Goal: Task Accomplishment & Management: Complete application form

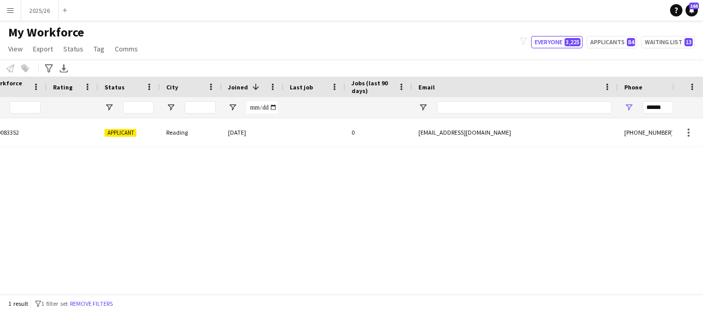
scroll to position [0, 314]
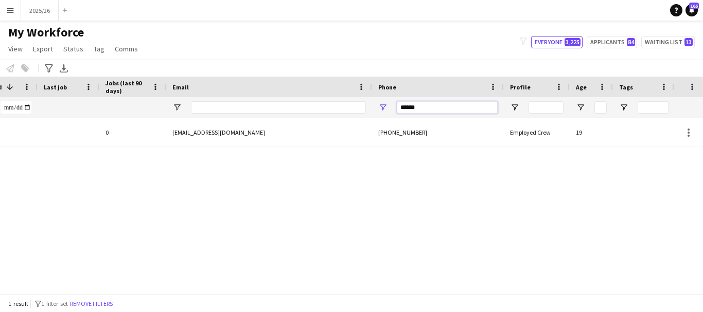
click at [444, 107] on input "******" at bounding box center [447, 107] width 101 height 12
type input "******"
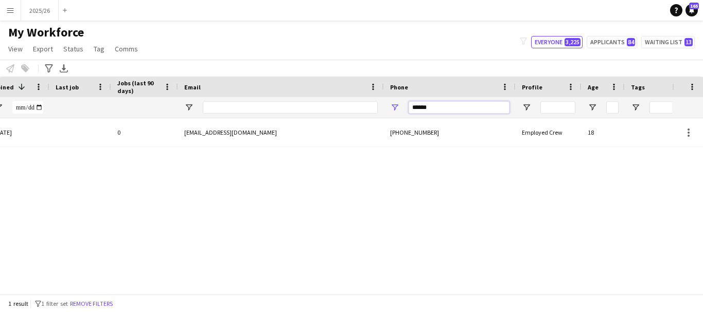
scroll to position [0, 404]
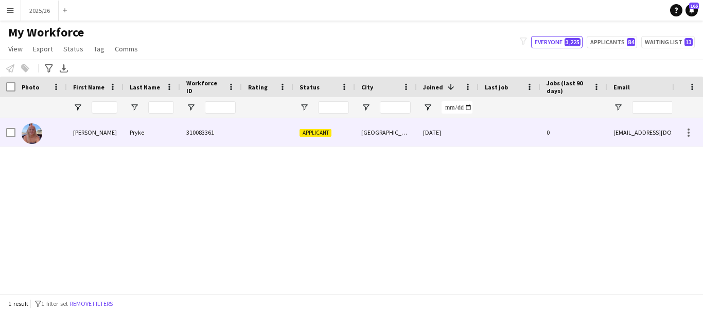
click at [256, 138] on div at bounding box center [267, 132] width 51 height 28
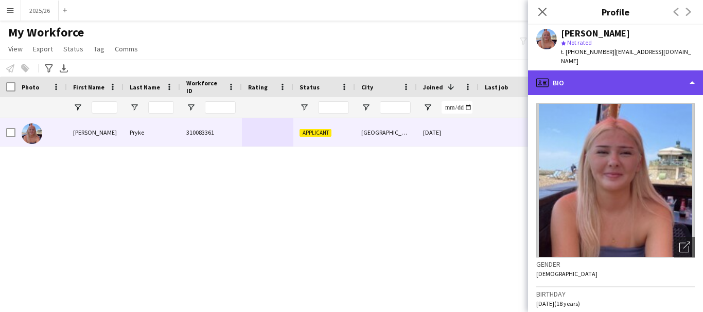
click at [606, 70] on div "profile Bio" at bounding box center [615, 82] width 175 height 25
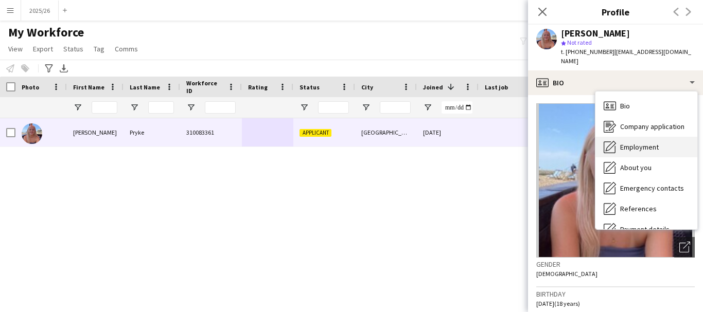
click at [651, 142] on span "Employment" at bounding box center [639, 146] width 39 height 9
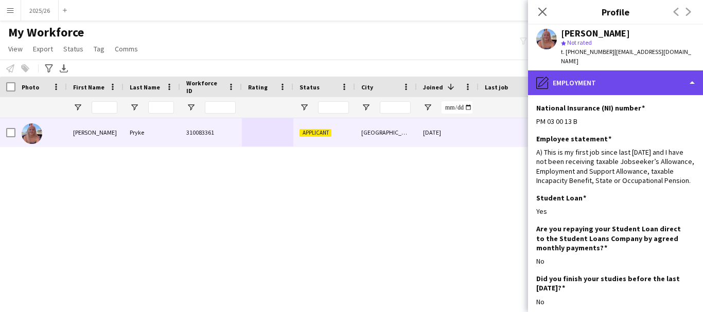
click at [676, 76] on div "pencil4 Employment" at bounding box center [615, 82] width 175 height 25
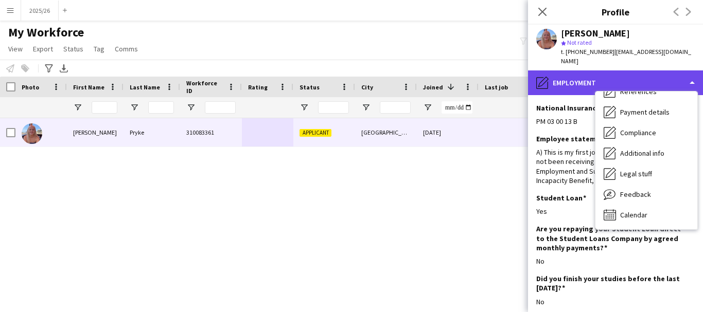
click at [648, 70] on div "pencil4 Employment" at bounding box center [615, 82] width 175 height 25
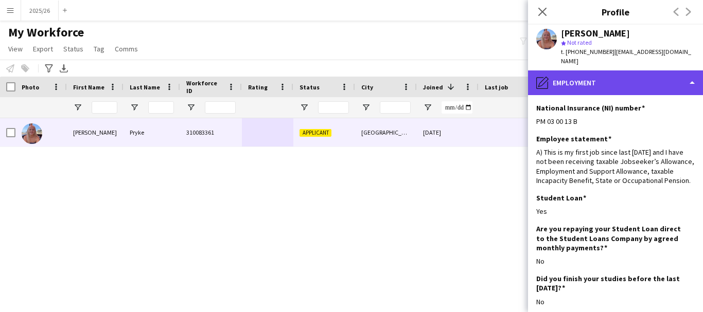
click at [682, 79] on div "pencil4 Employment" at bounding box center [615, 82] width 175 height 25
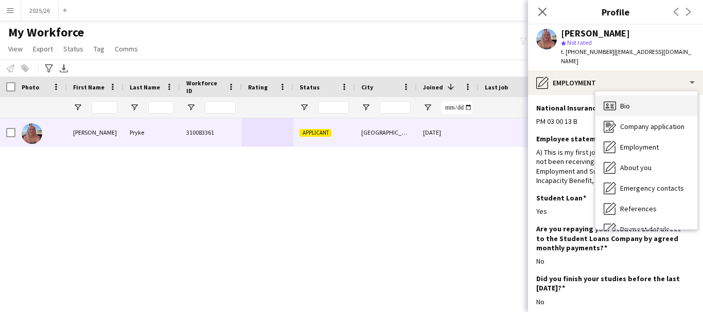
click at [666, 96] on div "Bio Bio" at bounding box center [646, 106] width 102 height 21
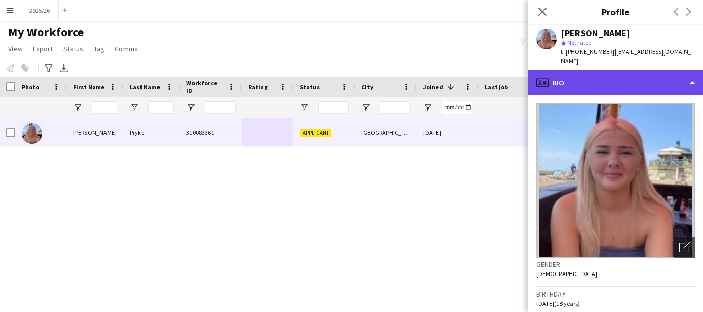
click at [659, 70] on div "profile Bio" at bounding box center [615, 82] width 175 height 25
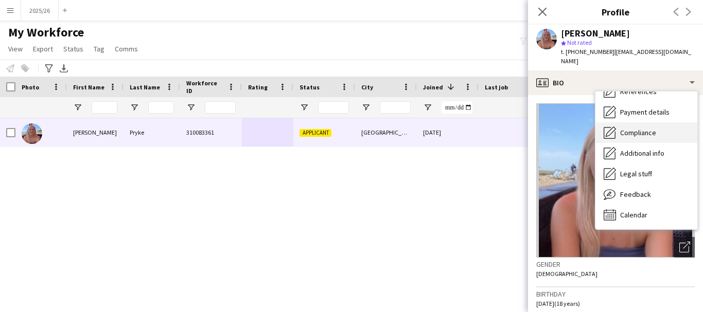
click at [633, 128] on span "Compliance" at bounding box center [638, 132] width 36 height 9
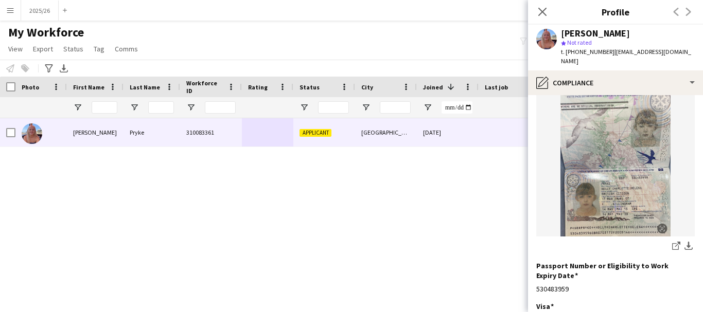
scroll to position [114, 0]
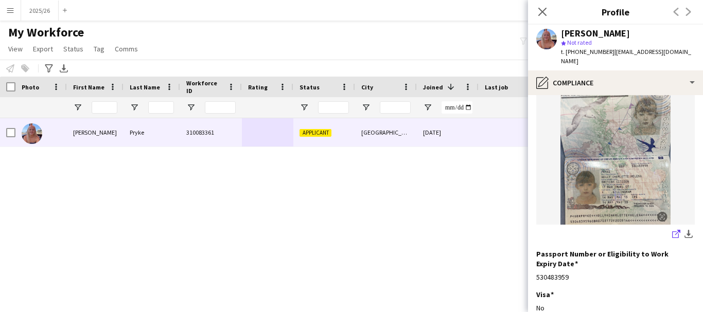
click at [672, 231] on icon at bounding box center [675, 234] width 7 height 7
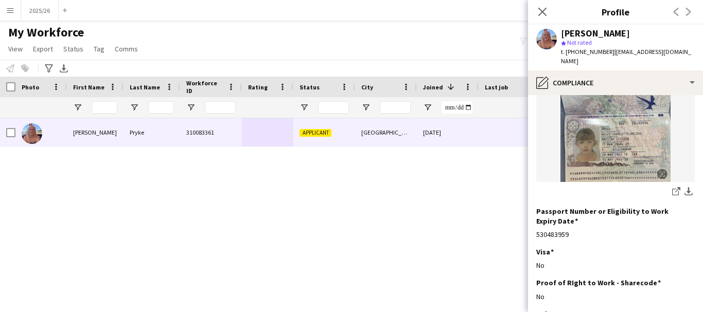
scroll to position [149, 0]
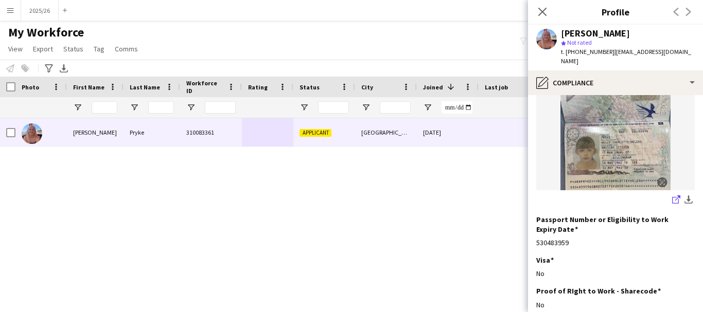
click at [675, 195] on icon at bounding box center [677, 197] width 5 height 5
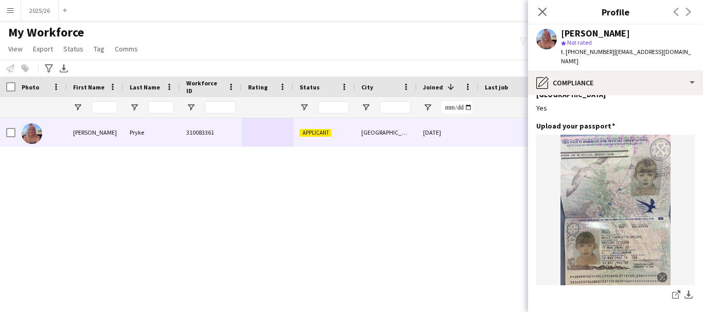
scroll to position [0, 0]
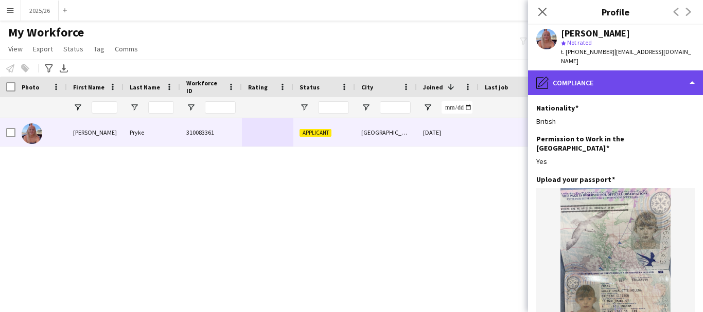
click at [660, 70] on div "pencil4 Compliance" at bounding box center [615, 82] width 175 height 25
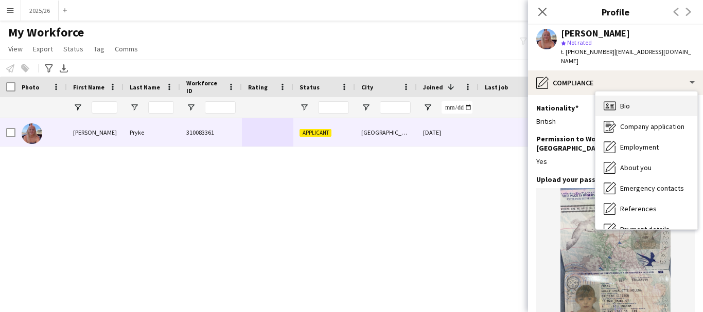
click at [653, 100] on div "Bio Bio" at bounding box center [646, 106] width 102 height 21
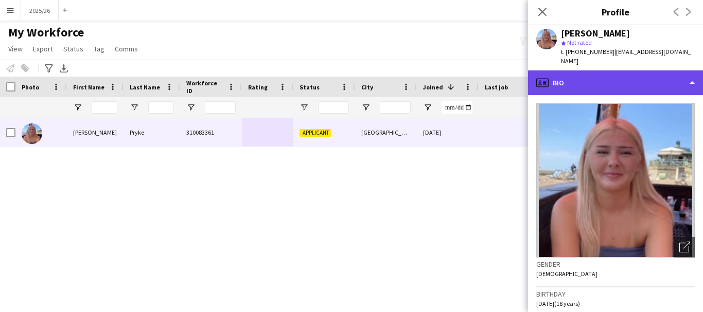
click at [651, 81] on div "profile Bio" at bounding box center [615, 82] width 175 height 25
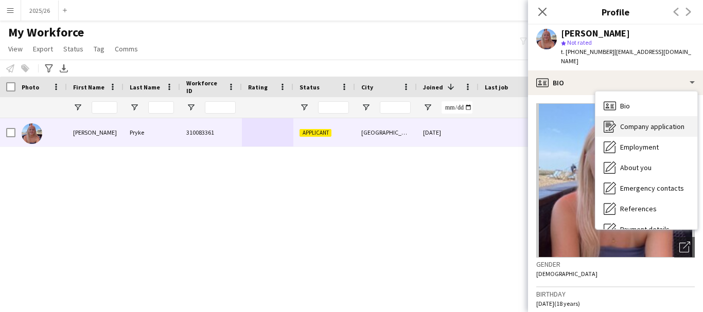
click at [652, 122] on span "Company application" at bounding box center [652, 126] width 64 height 9
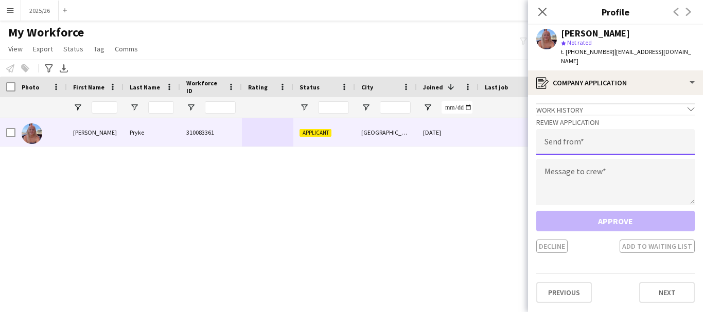
click at [652, 129] on input "email" at bounding box center [615, 142] width 158 height 26
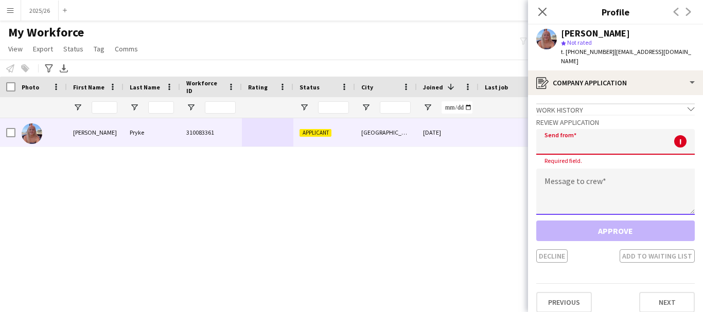
click at [565, 169] on textarea at bounding box center [615, 192] width 158 height 46
paste textarea "**********"
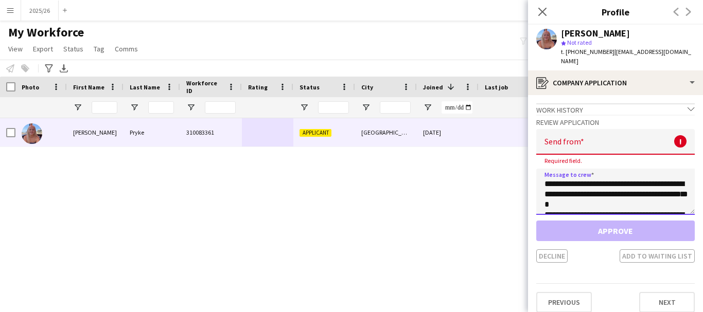
scroll to position [191, 0]
type textarea "**********"
click at [559, 136] on input "email" at bounding box center [615, 142] width 158 height 26
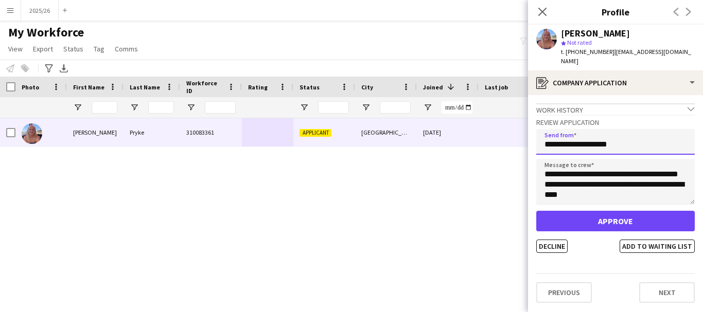
type input "**********"
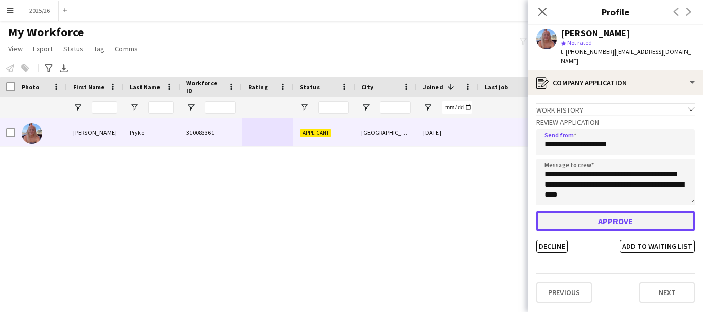
click at [571, 211] on button "Approve" at bounding box center [615, 221] width 158 height 21
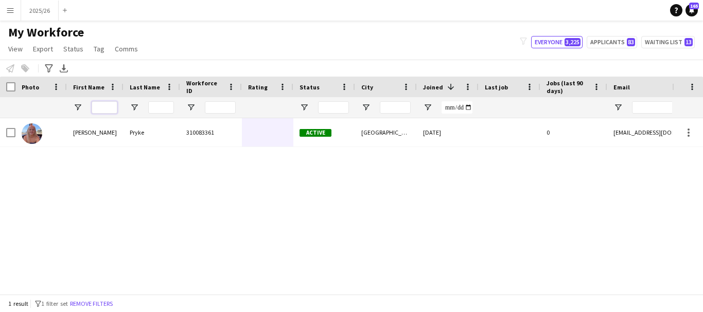
click at [113, 113] on input "First Name Filter Input" at bounding box center [105, 107] width 26 height 12
type input "*****"
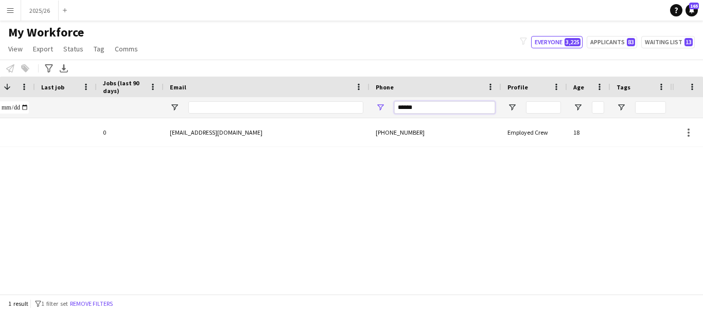
click at [465, 107] on input "******" at bounding box center [444, 107] width 101 height 12
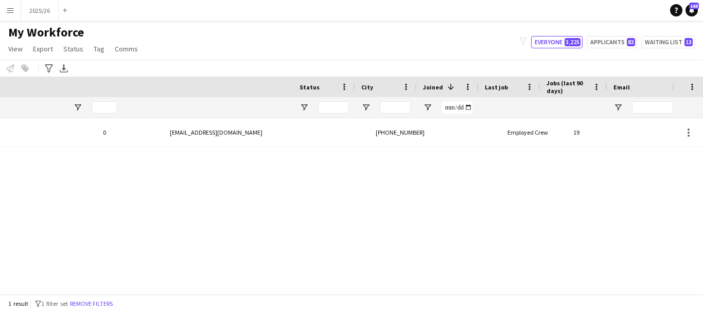
scroll to position [0, 0]
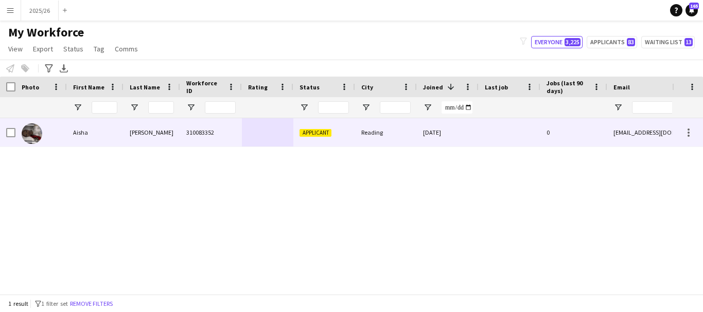
type input "******"
click at [134, 136] on div "[PERSON_NAME]" at bounding box center [151, 132] width 57 height 28
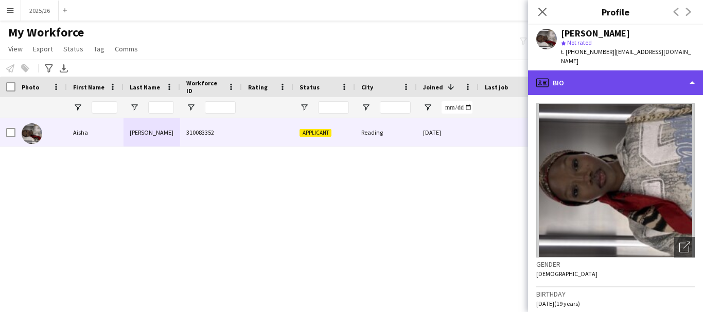
click at [595, 78] on div "profile Bio" at bounding box center [615, 82] width 175 height 25
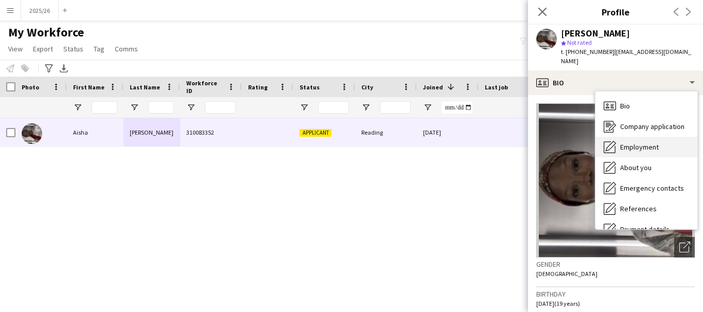
click at [623, 137] on div "Employment Employment" at bounding box center [646, 147] width 102 height 21
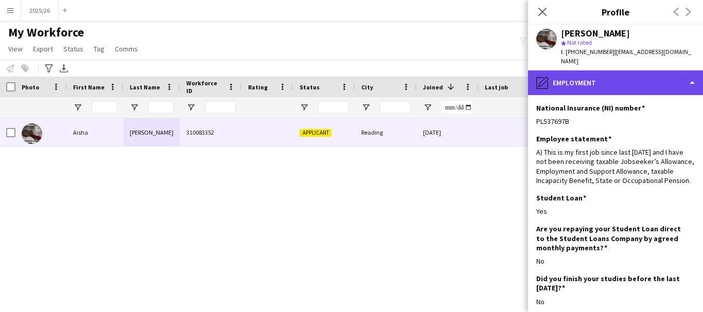
click at [586, 82] on div "pencil4 Employment" at bounding box center [615, 82] width 175 height 25
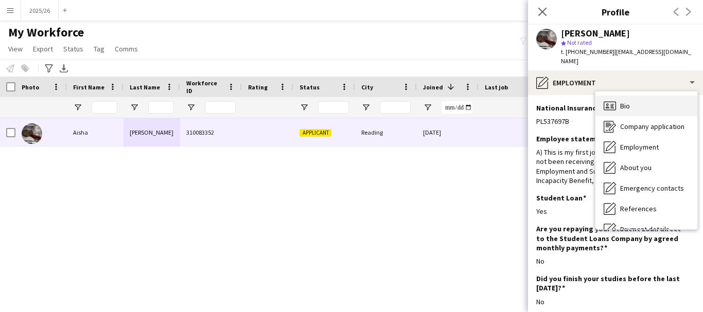
click at [613, 100] on icon "Bio" at bounding box center [609, 106] width 12 height 12
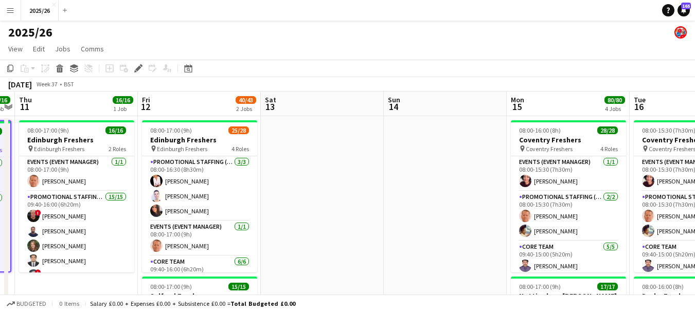
scroll to position [0, 285]
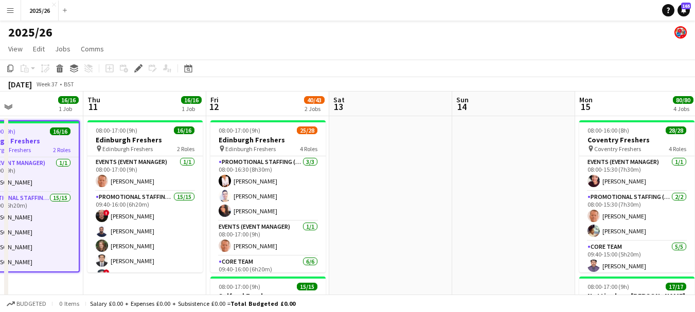
drag, startPoint x: 396, startPoint y: 158, endPoint x: 288, endPoint y: 207, distance: 118.3
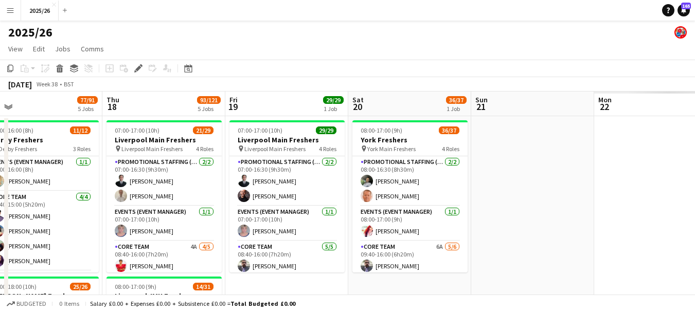
scroll to position [0, 339]
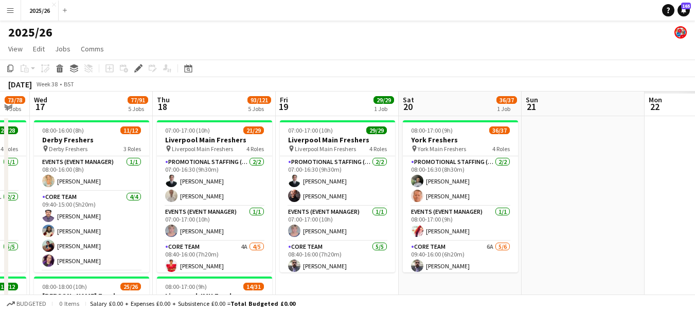
drag, startPoint x: 594, startPoint y: 221, endPoint x: 101, endPoint y: 189, distance: 493.8
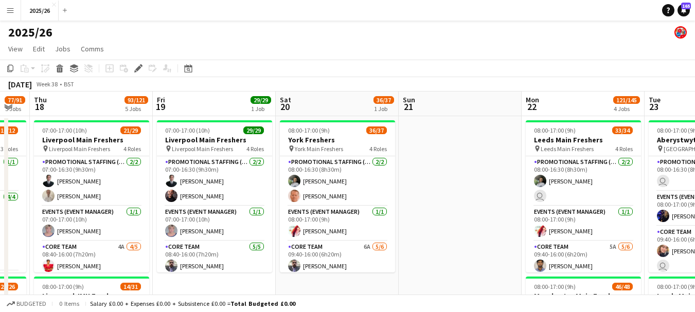
drag, startPoint x: 492, startPoint y: 182, endPoint x: 376, endPoint y: 196, distance: 116.6
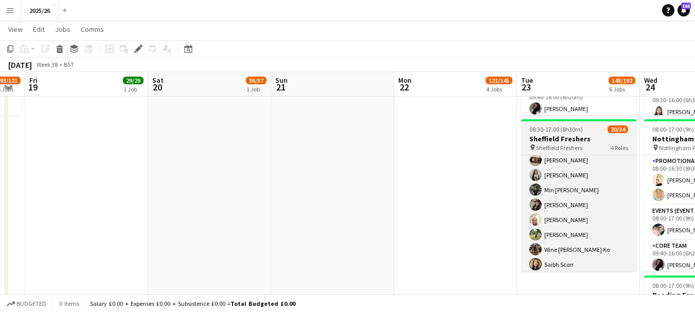
scroll to position [344, 0]
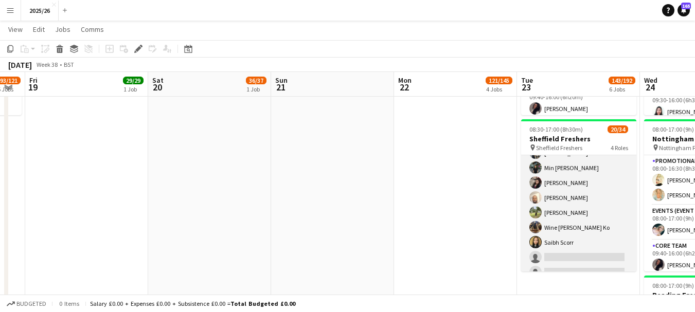
click at [585, 236] on app-card-role "Promotional Staffing (Brand Ambassadors) 3A 13/23 10:10-16:00 (5h50m) David Obi…" at bounding box center [578, 220] width 115 height 363
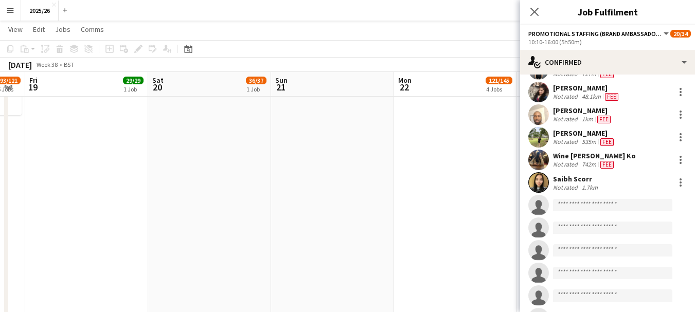
scroll to position [208, 0]
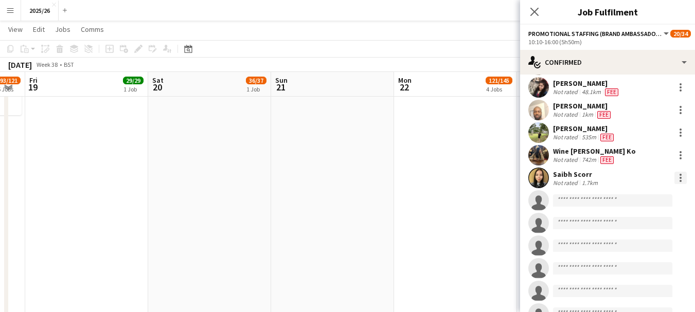
click at [674, 182] on div at bounding box center [680, 178] width 12 height 12
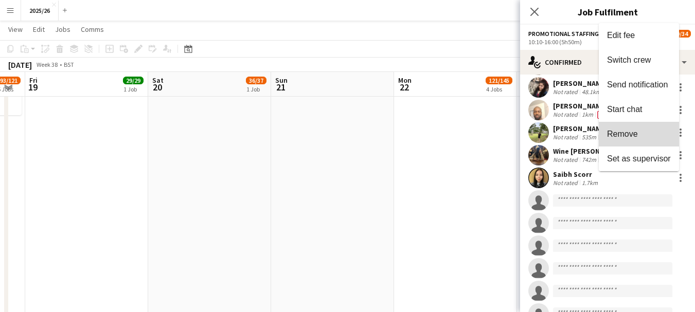
click at [640, 135] on span "Remove" at bounding box center [639, 134] width 64 height 9
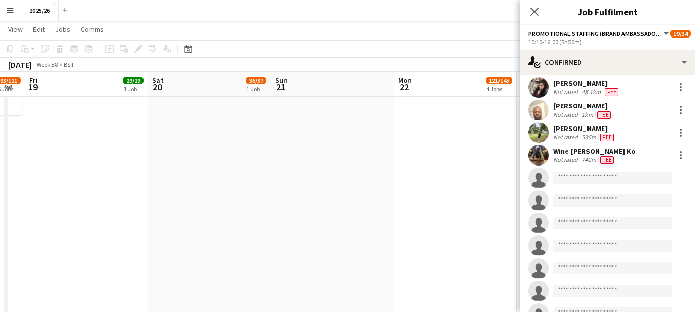
click at [524, 5] on div "Close pop-in" at bounding box center [534, 12] width 29 height 24
click at [533, 11] on icon at bounding box center [534, 12] width 10 height 10
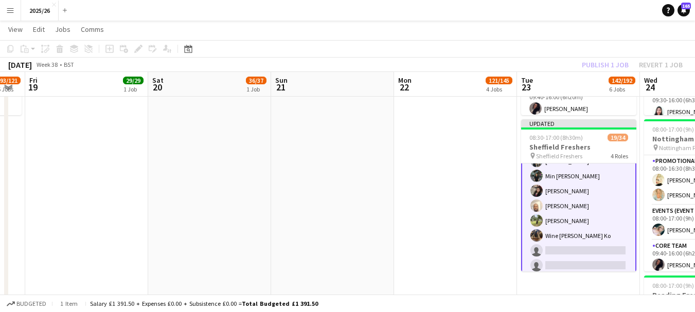
click at [589, 65] on div "Publish 1 job Revert 1 job" at bounding box center [631, 64] width 125 height 13
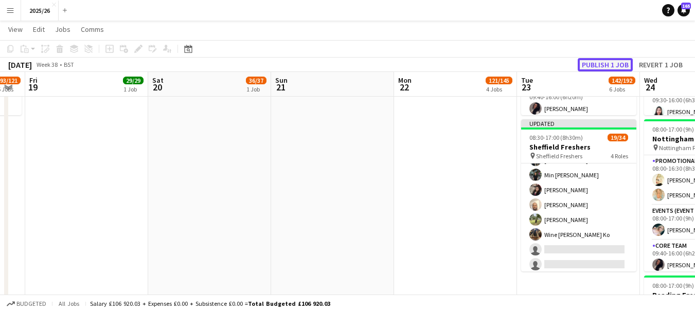
scroll to position [344, 0]
click at [589, 66] on button "Publish 1 job" at bounding box center [605, 64] width 55 height 13
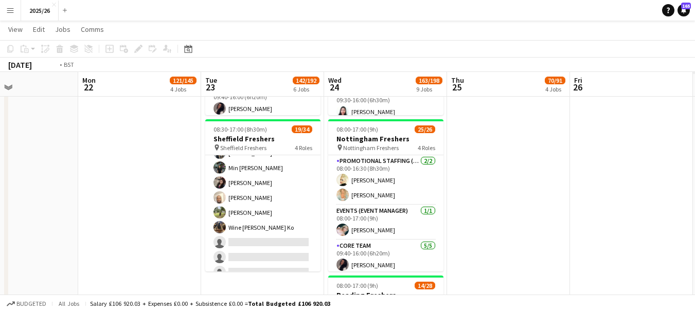
drag, startPoint x: 374, startPoint y: 192, endPoint x: 64, endPoint y: 204, distance: 310.9
click at [64, 204] on app-calendar-viewport "Thu 18 93/121 5 Jobs Fri 19 29/29 1 Job Sat 20 36/37 1 Job Sun 21 Mon 22 121/14…" at bounding box center [347, 18] width 695 height 1520
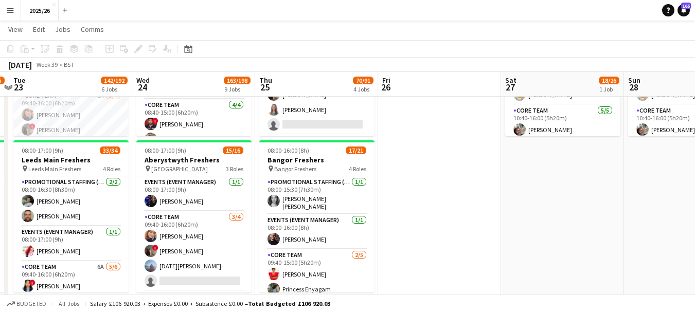
scroll to position [0, 0]
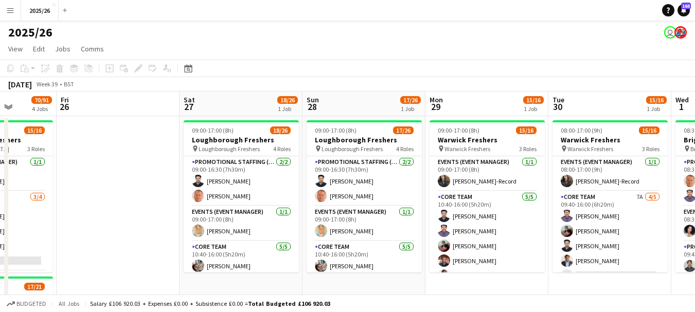
drag, startPoint x: 633, startPoint y: 227, endPoint x: 189, endPoint y: 184, distance: 445.5
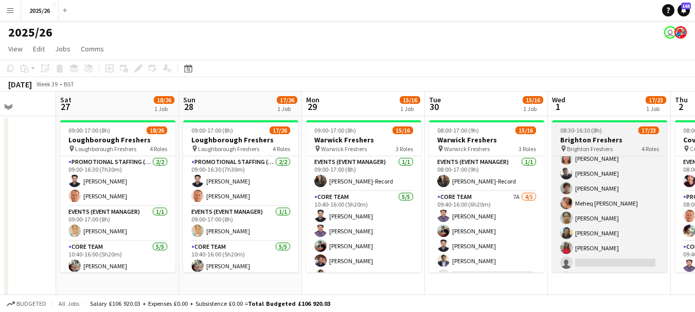
scroll to position [245, 0]
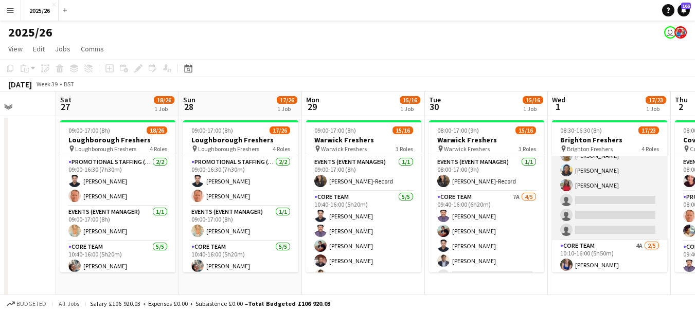
click at [630, 218] on app-card-role "Promotional Staffing (Brand Ambassadors) 2A 12/15 09:40-16:00 (6h20m) Waqas Mal…" at bounding box center [609, 118] width 115 height 244
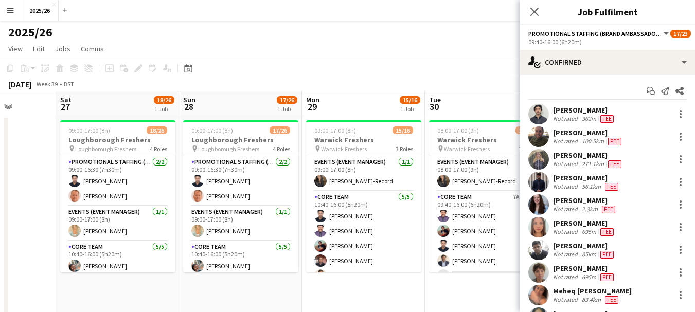
scroll to position [99, 0]
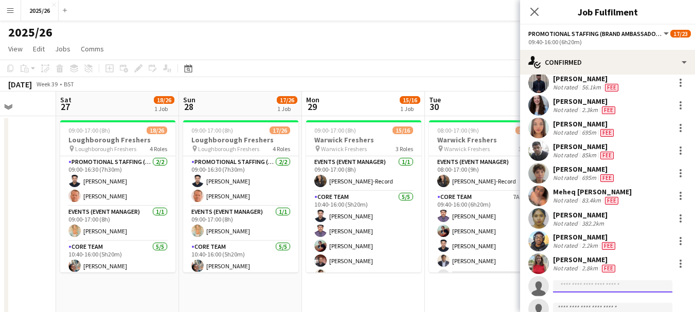
click at [610, 287] on input at bounding box center [612, 286] width 119 height 12
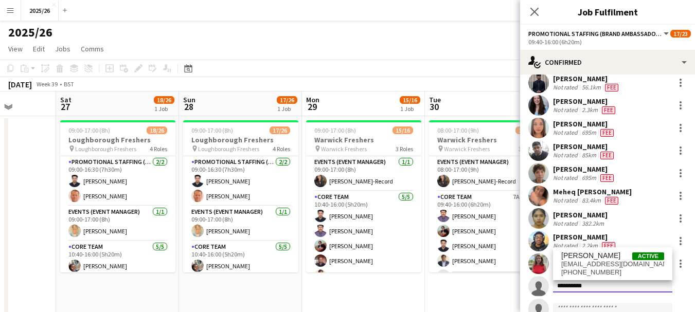
type input "**********"
click at [612, 258] on span "Holly Pryke Active" at bounding box center [612, 256] width 103 height 9
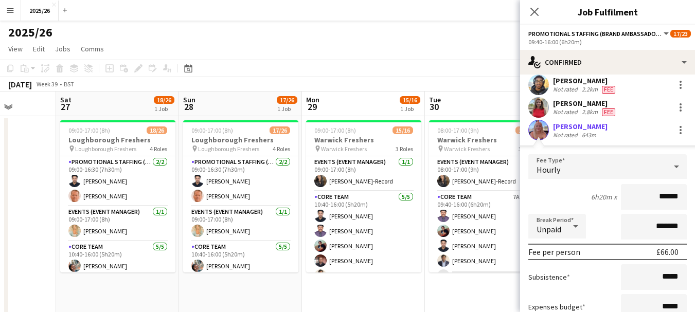
scroll to position [382, 0]
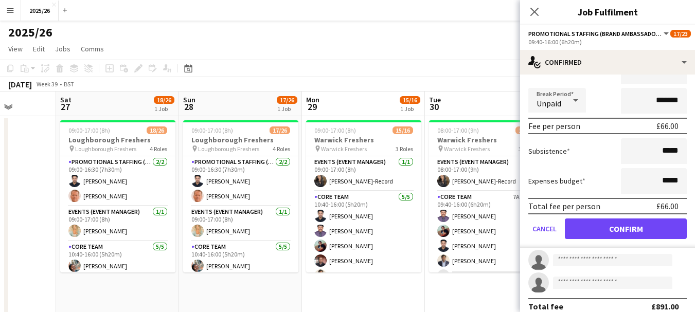
click at [643, 218] on form "Fee Type Hourly 6h20m x ****** Break Period Unpaid ******* Fee per person £66.0…" at bounding box center [607, 138] width 175 height 220
click at [603, 237] on button "Confirm" at bounding box center [626, 229] width 122 height 21
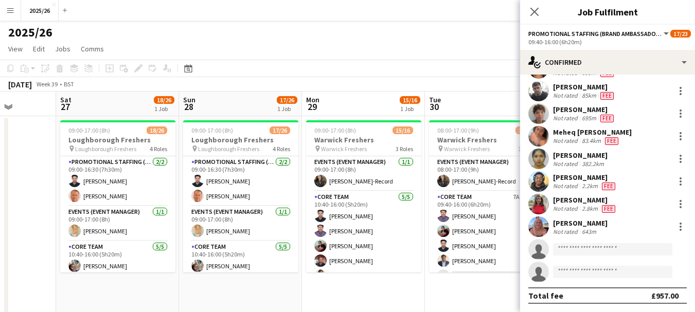
scroll to position [159, 0]
click at [537, 5] on div "Close pop-in" at bounding box center [534, 12] width 29 height 24
click at [537, 14] on icon at bounding box center [534, 12] width 10 height 10
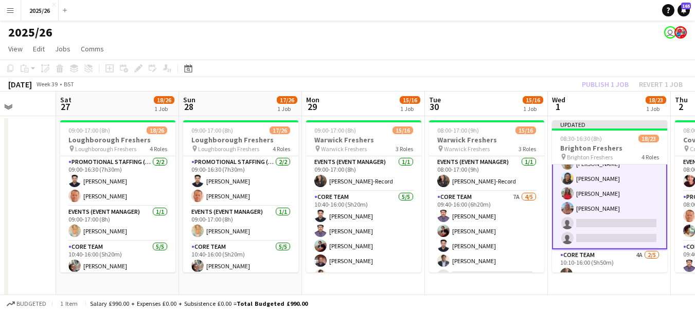
click at [612, 87] on div "Publish 1 job Revert 1 job" at bounding box center [631, 84] width 125 height 13
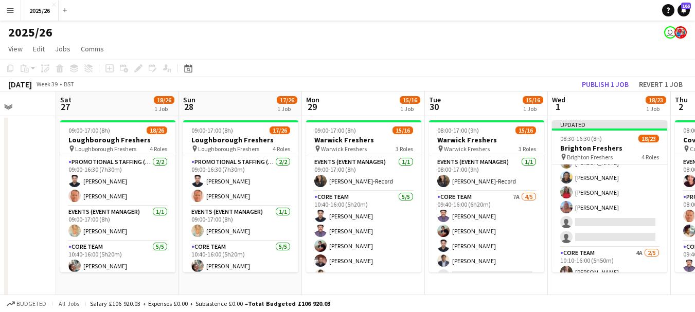
scroll to position [245, 0]
click at [612, 87] on button "Publish 1 job" at bounding box center [605, 84] width 55 height 13
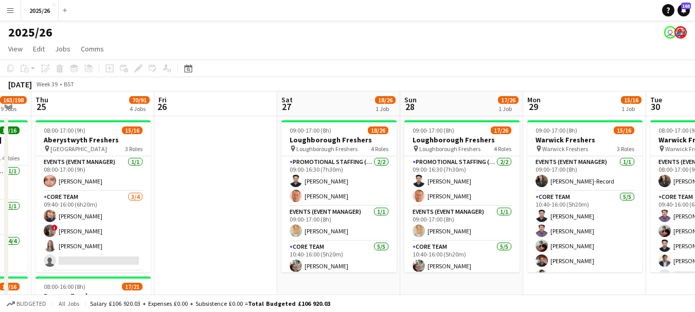
drag, startPoint x: 176, startPoint y: 209, endPoint x: 648, endPoint y: 212, distance: 471.1
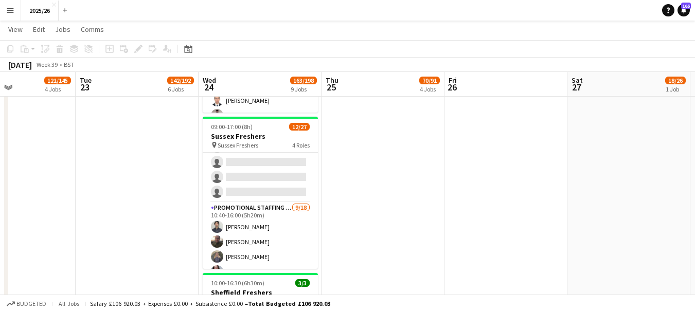
scroll to position [0, 257]
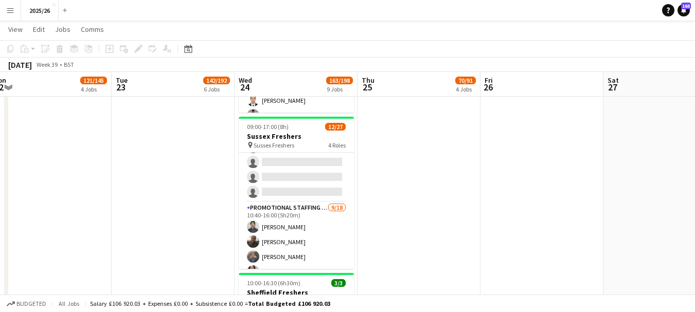
drag, startPoint x: 525, startPoint y: 124, endPoint x: 601, endPoint y: 140, distance: 77.9
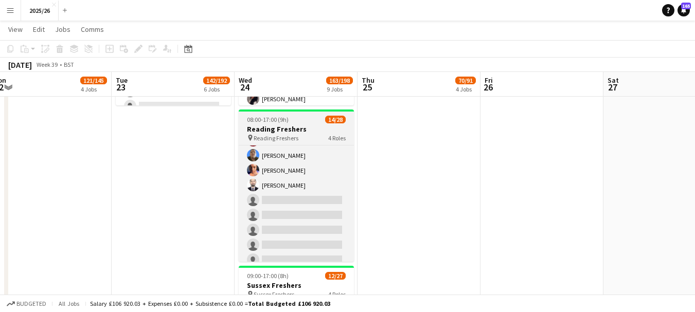
scroll to position [277, 0]
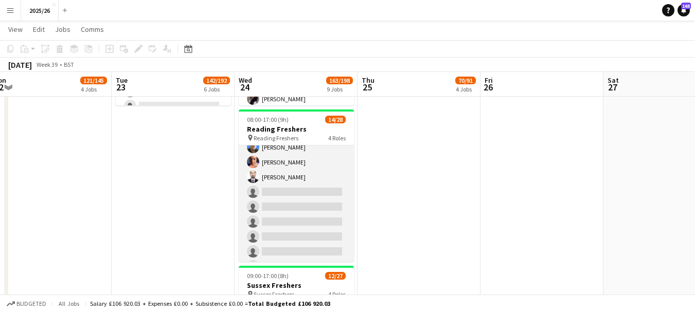
click at [310, 208] on app-card-role "Promotional Staffing (Brand Ambassadors) 1A 8/20 09:40-16:00 (6h20m) ! Gulhasib…" at bounding box center [296, 207] width 115 height 318
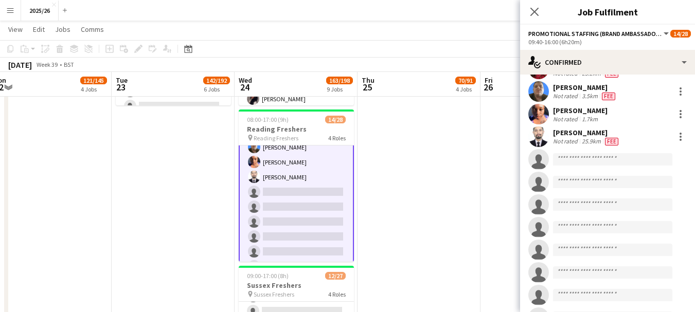
scroll to position [138, 0]
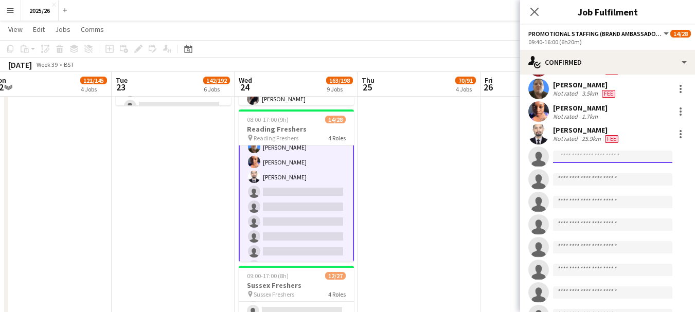
click at [606, 156] on input at bounding box center [612, 157] width 119 height 12
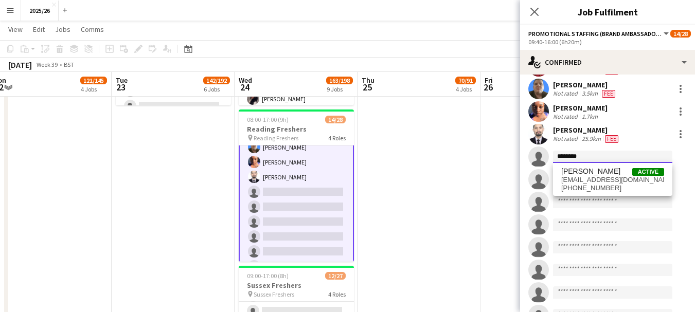
type input "********"
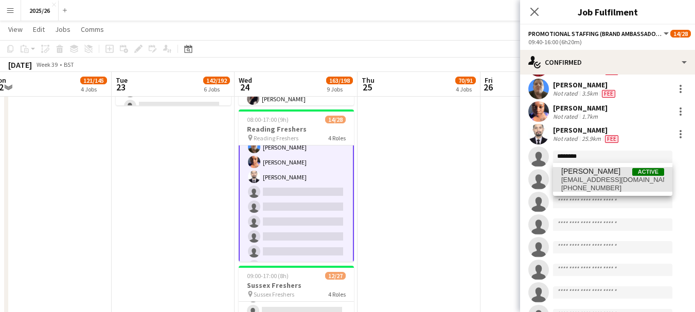
click at [609, 183] on span "[EMAIL_ADDRESS][DOMAIN_NAME]" at bounding box center [612, 180] width 103 height 8
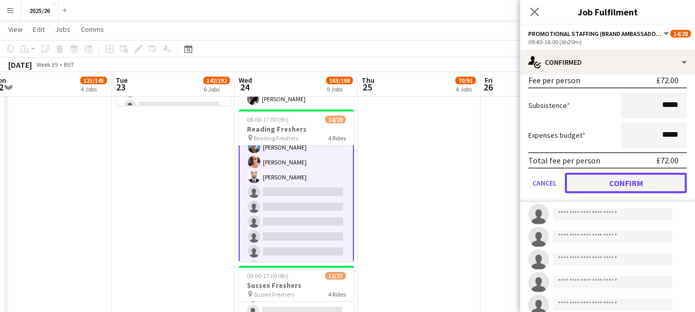
click at [633, 190] on button "Confirm" at bounding box center [626, 183] width 122 height 21
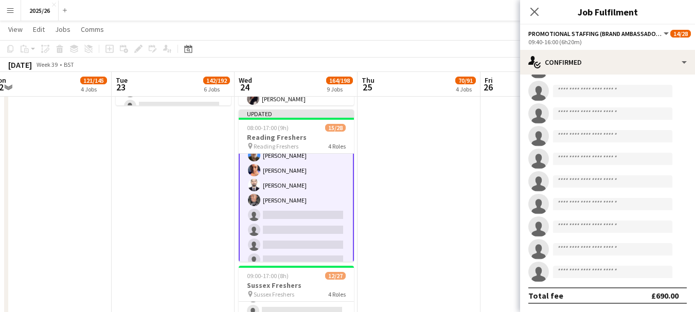
scroll to position [272, 0]
click at [543, 9] on div "Close pop-in" at bounding box center [534, 12] width 29 height 24
click at [536, 11] on icon at bounding box center [534, 12] width 10 height 10
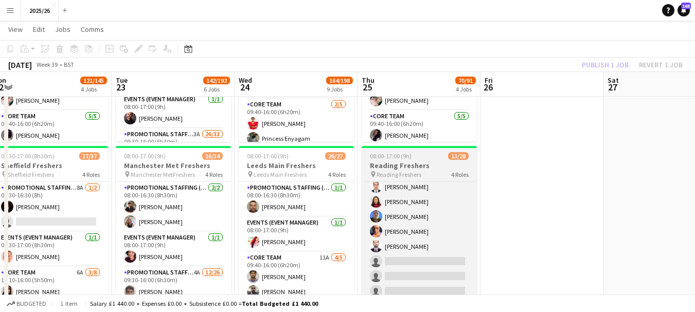
scroll to position [225, 0]
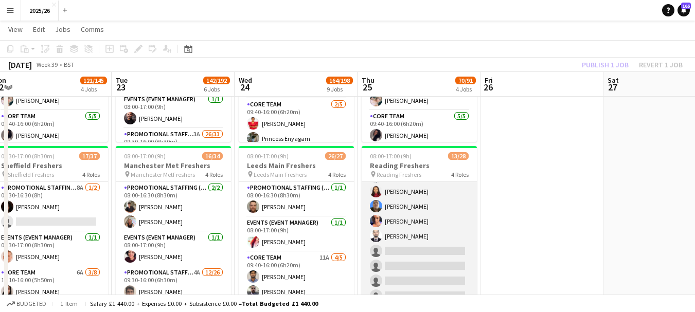
click at [428, 258] on app-card-role "Promotional Staffing (Brand Ambassadors) 6/20 09:40-16:00 (6h20m) ! Gulhasib Ak…" at bounding box center [419, 296] width 115 height 318
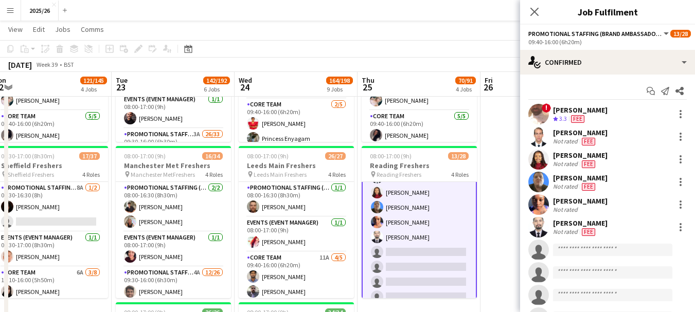
scroll to position [226, 0]
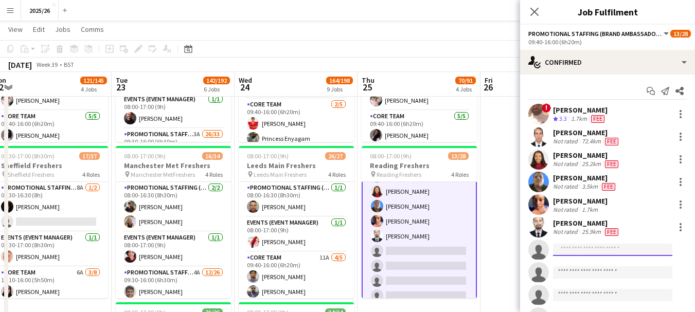
click at [594, 247] on input at bounding box center [612, 250] width 119 height 12
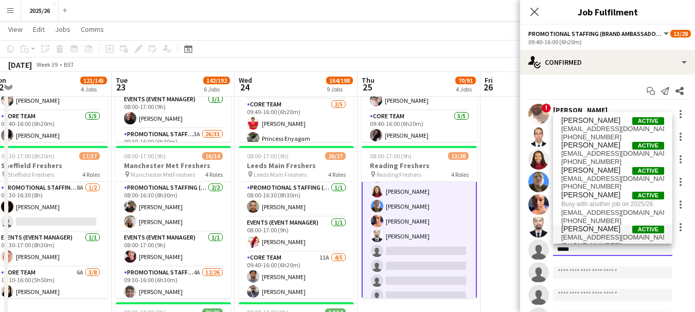
type input "*****"
click at [604, 227] on span "[PERSON_NAME]" at bounding box center [590, 229] width 59 height 9
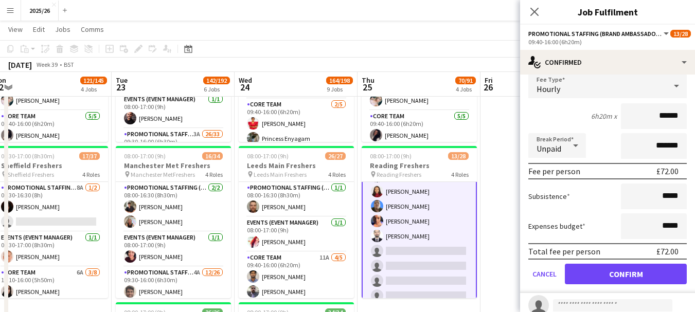
scroll to position [204, 0]
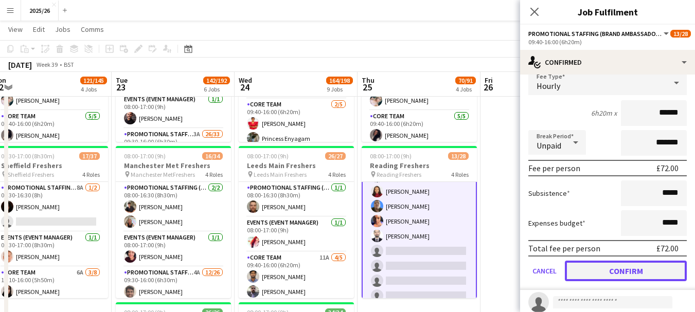
click at [641, 280] on button "Confirm" at bounding box center [626, 271] width 122 height 21
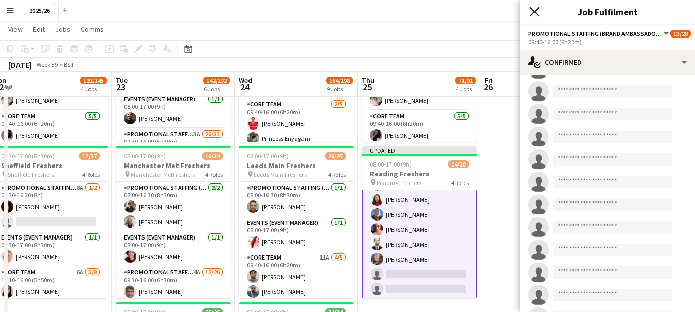
click at [534, 10] on icon "Close pop-in" at bounding box center [534, 12] width 10 height 10
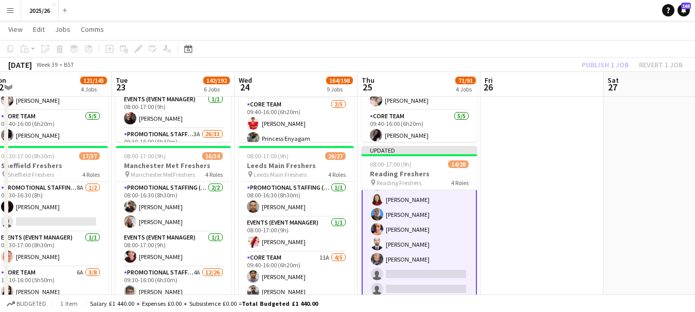
click at [617, 59] on div "Publish 1 job Revert 1 job" at bounding box center [631, 64] width 125 height 13
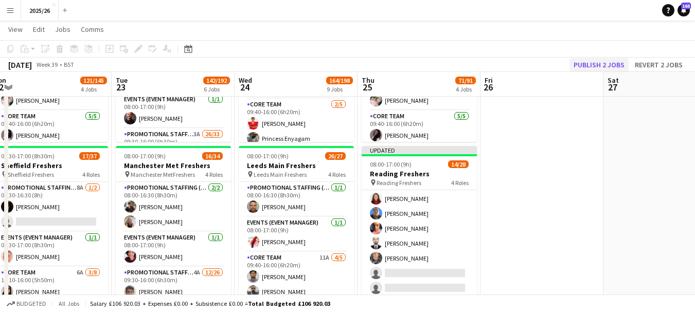
scroll to position [225, 0]
click at [616, 60] on button "Publish 2 jobs" at bounding box center [598, 64] width 59 height 13
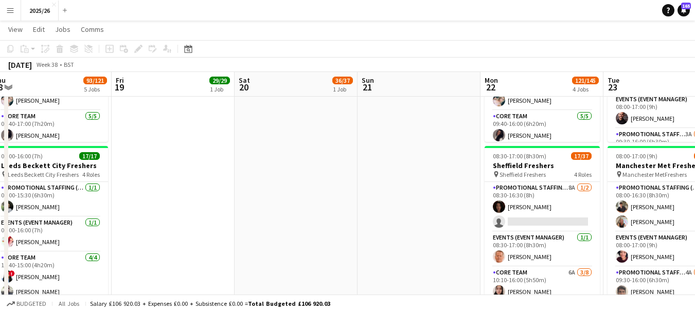
drag, startPoint x: 533, startPoint y: 177, endPoint x: 702, endPoint y: 188, distance: 169.0
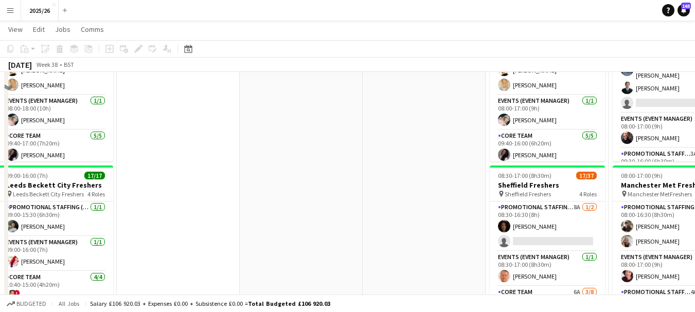
scroll to position [28, 0]
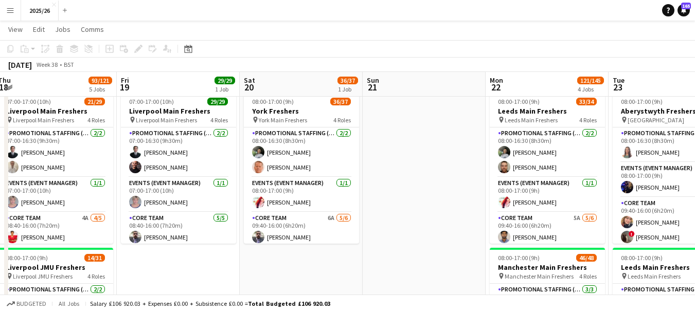
drag, startPoint x: 455, startPoint y: 143, endPoint x: 702, endPoint y: 121, distance: 247.8
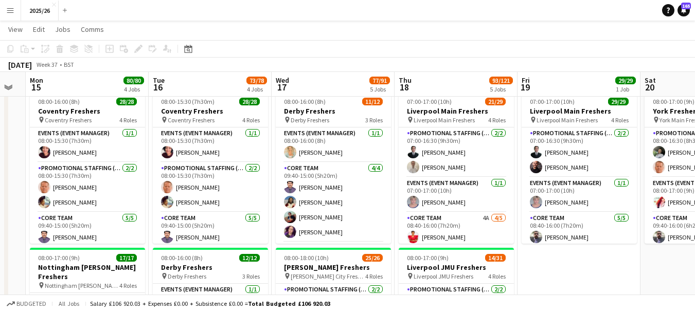
drag, startPoint x: 69, startPoint y: 219, endPoint x: 460, endPoint y: 246, distance: 391.8
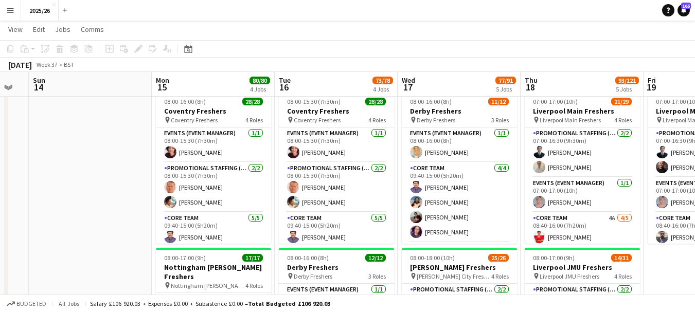
drag, startPoint x: 329, startPoint y: 198, endPoint x: 381, endPoint y: 188, distance: 53.3
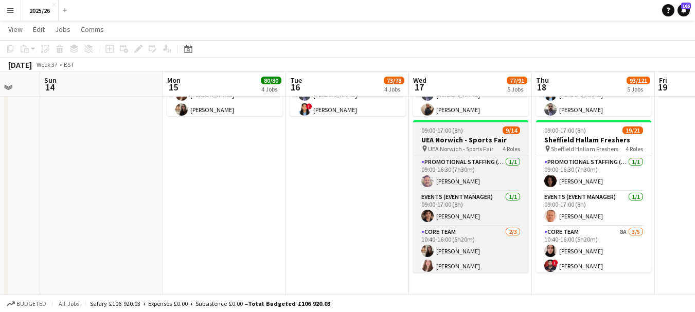
scroll to position [73, 0]
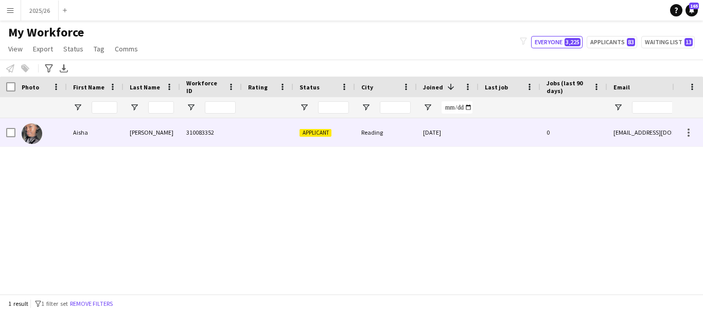
click at [176, 135] on div "Ibrahim" at bounding box center [151, 132] width 57 height 28
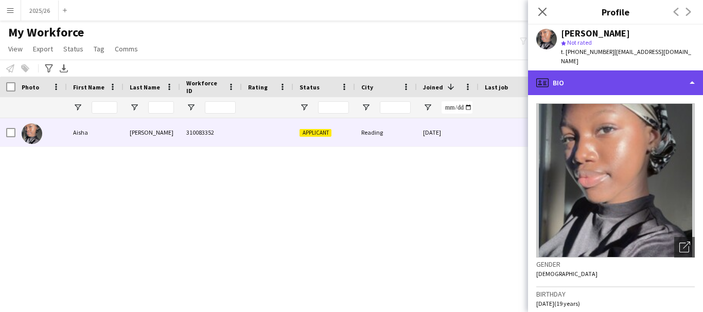
click at [595, 77] on div "profile Bio" at bounding box center [615, 82] width 175 height 25
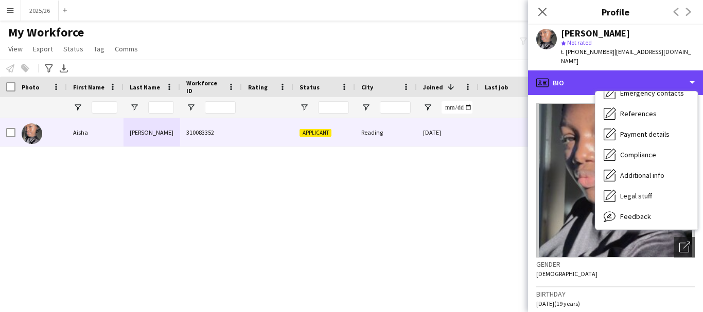
scroll to position [106, 0]
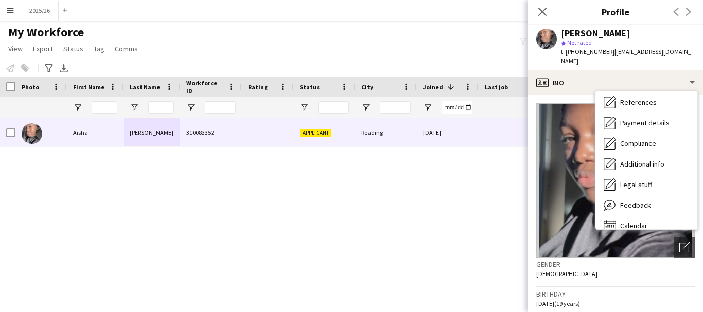
click at [674, 277] on div "Gender Female" at bounding box center [615, 273] width 158 height 30
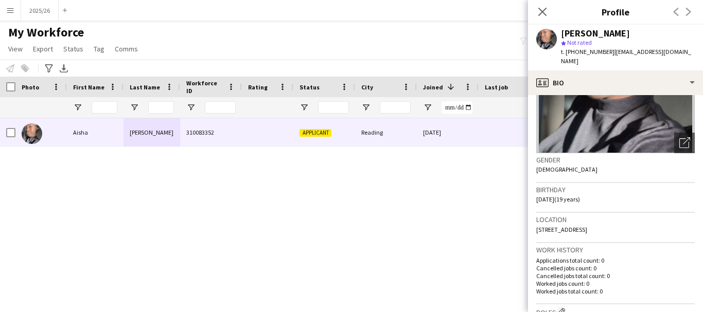
scroll to position [203, 0]
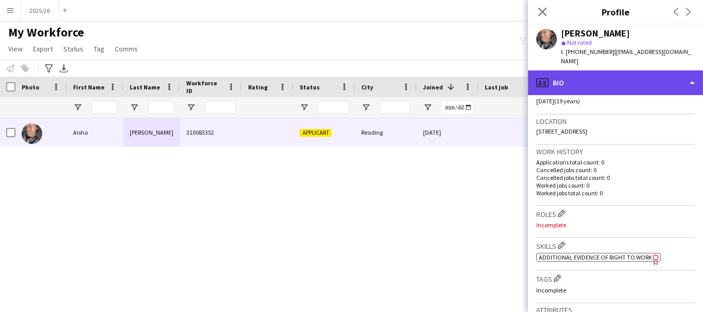
click at [599, 73] on div "profile Bio" at bounding box center [615, 82] width 175 height 25
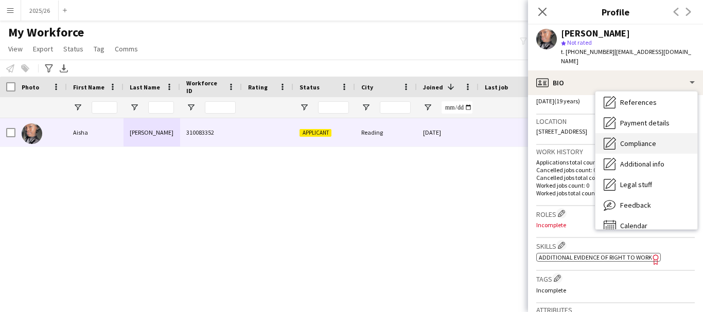
click at [653, 139] on span "Compliance" at bounding box center [638, 143] width 36 height 9
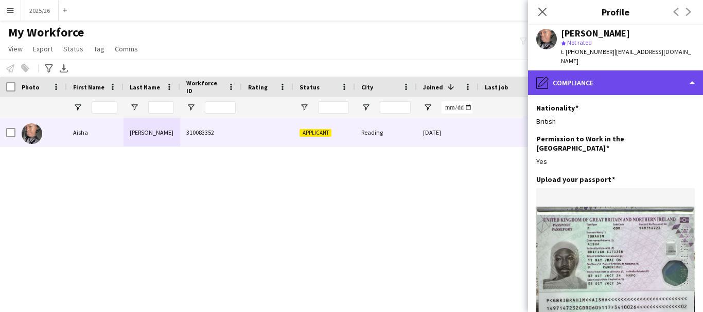
click at [633, 70] on div "pencil4 Compliance" at bounding box center [615, 82] width 175 height 25
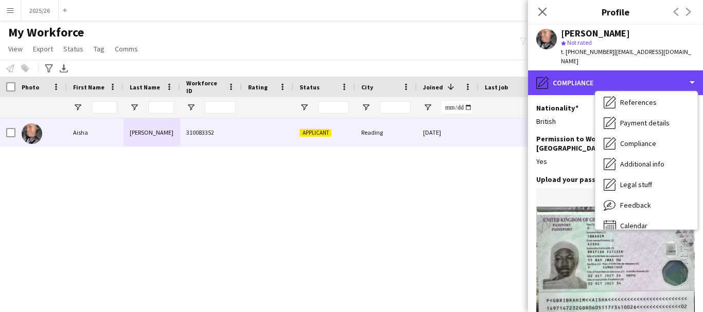
scroll to position [0, 0]
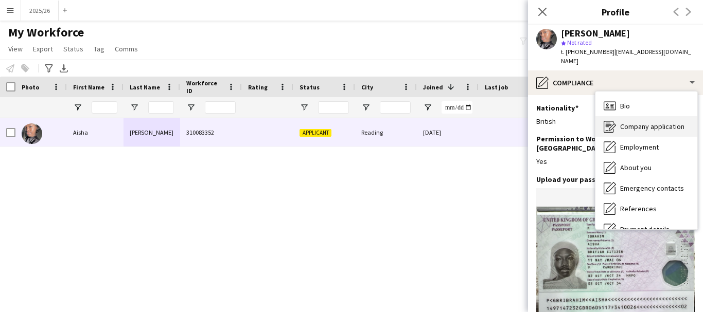
click at [642, 122] on div "Company application Company application" at bounding box center [646, 126] width 102 height 21
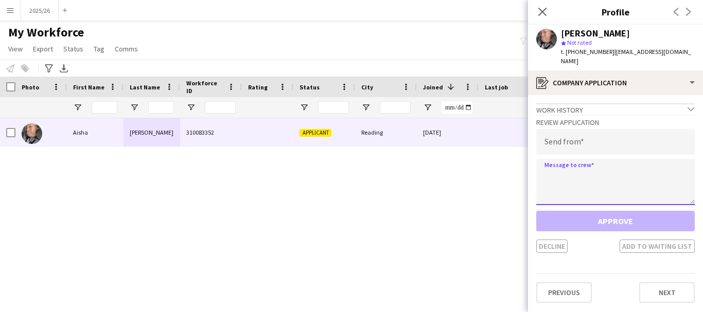
click at [603, 174] on textarea at bounding box center [615, 182] width 158 height 46
paste textarea "**********"
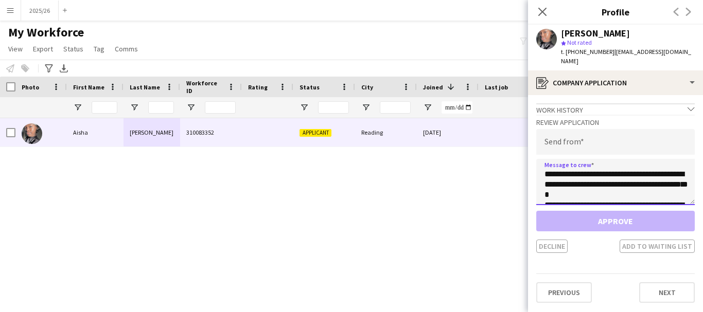
scroll to position [191, 0]
type textarea "**********"
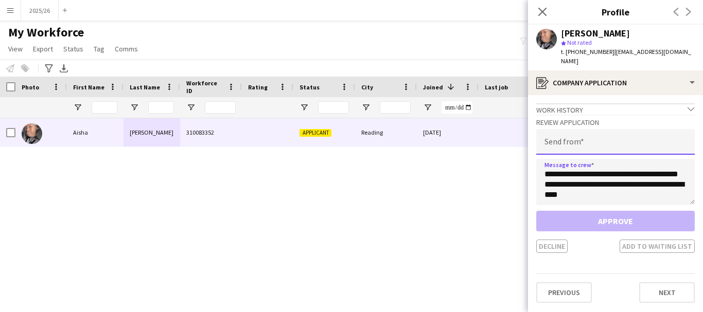
click at [576, 132] on input "email" at bounding box center [615, 142] width 158 height 26
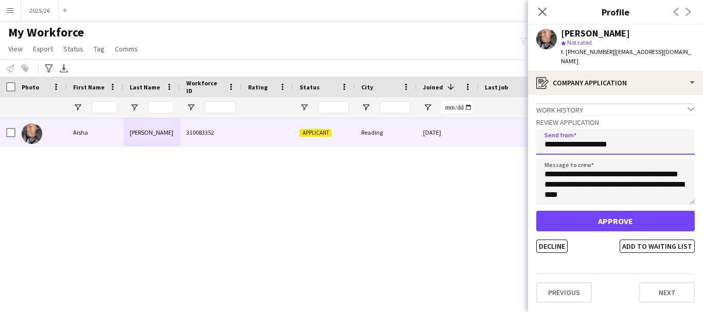
type input "**********"
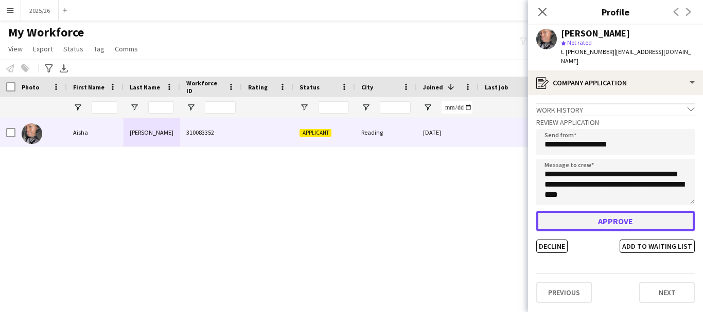
click at [583, 212] on button "Approve" at bounding box center [615, 221] width 158 height 21
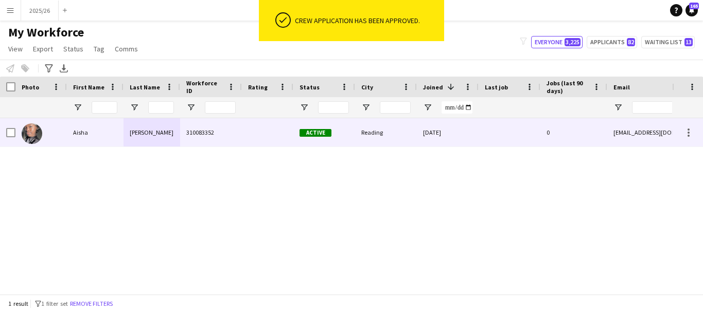
click at [520, 135] on div at bounding box center [509, 132] width 62 height 28
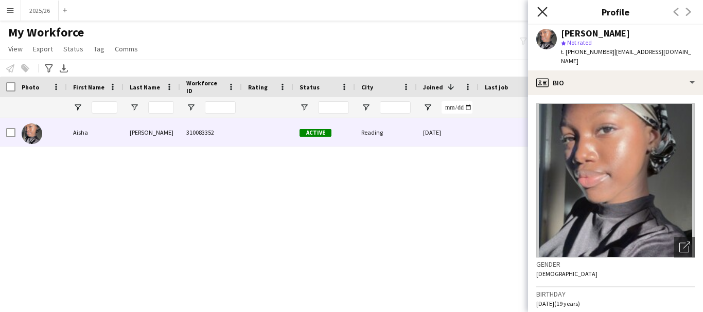
click at [543, 10] on icon "Close pop-in" at bounding box center [542, 12] width 10 height 10
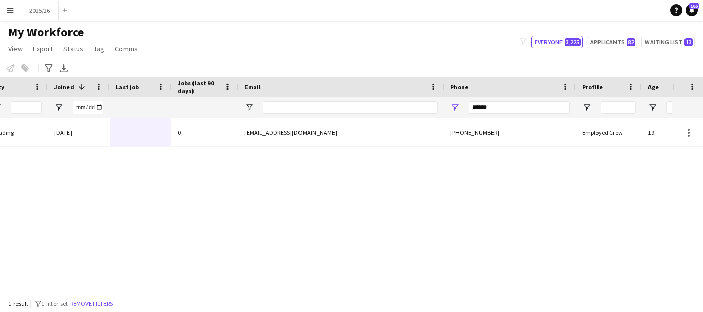
scroll to position [0, 0]
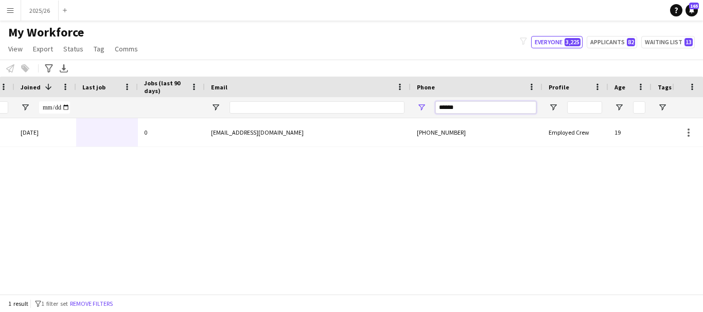
click at [486, 107] on input "******" at bounding box center [485, 107] width 101 height 12
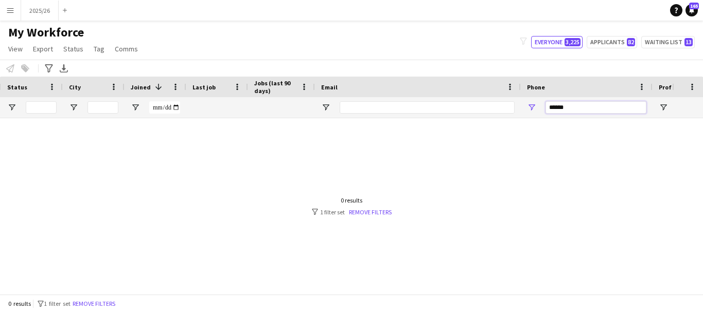
scroll to position [0, 292]
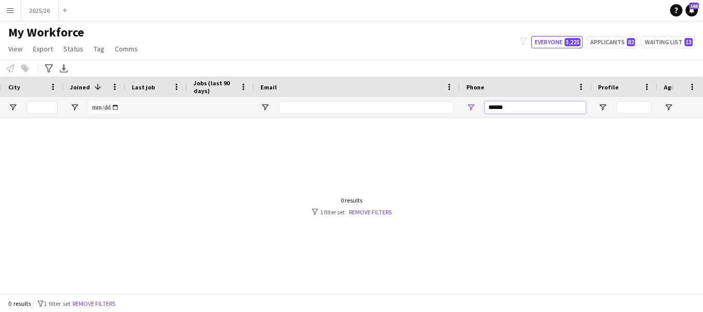
type input "******"
click at [282, 102] on input "Email Filter Input" at bounding box center [366, 107] width 175 height 12
type input "*****"
click at [509, 112] on input "******" at bounding box center [535, 107] width 101 height 12
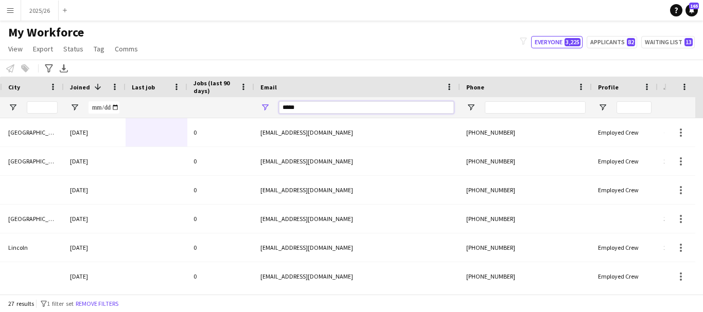
click at [327, 109] on input "*****" at bounding box center [366, 107] width 175 height 12
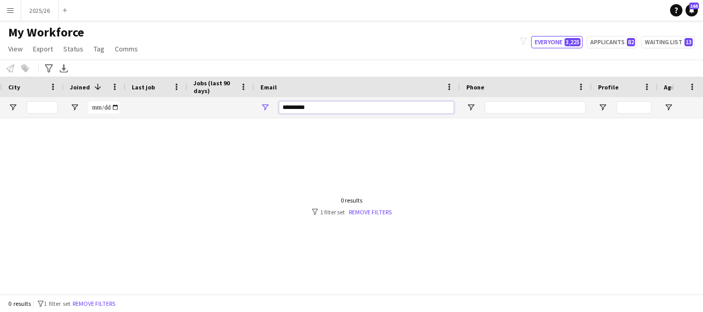
type input "**********"
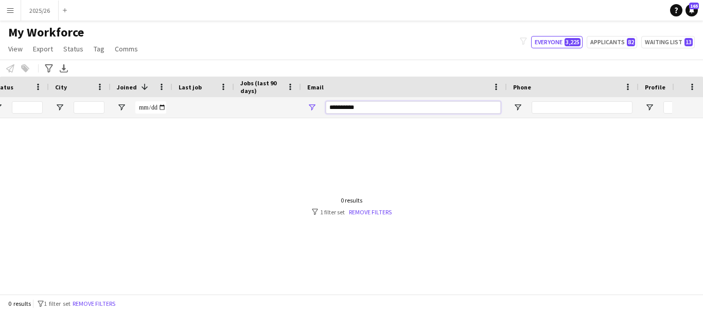
scroll to position [0, 306]
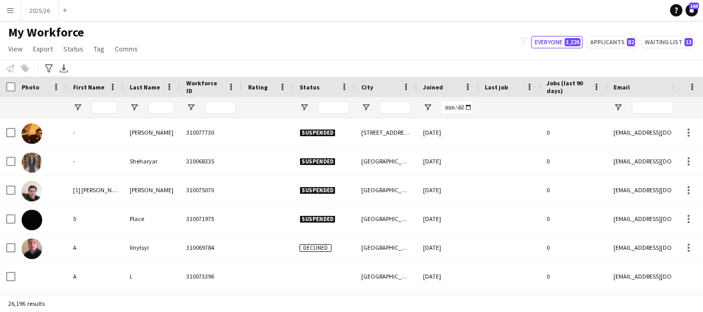
type input "**********"
